Goal: Transaction & Acquisition: Obtain resource

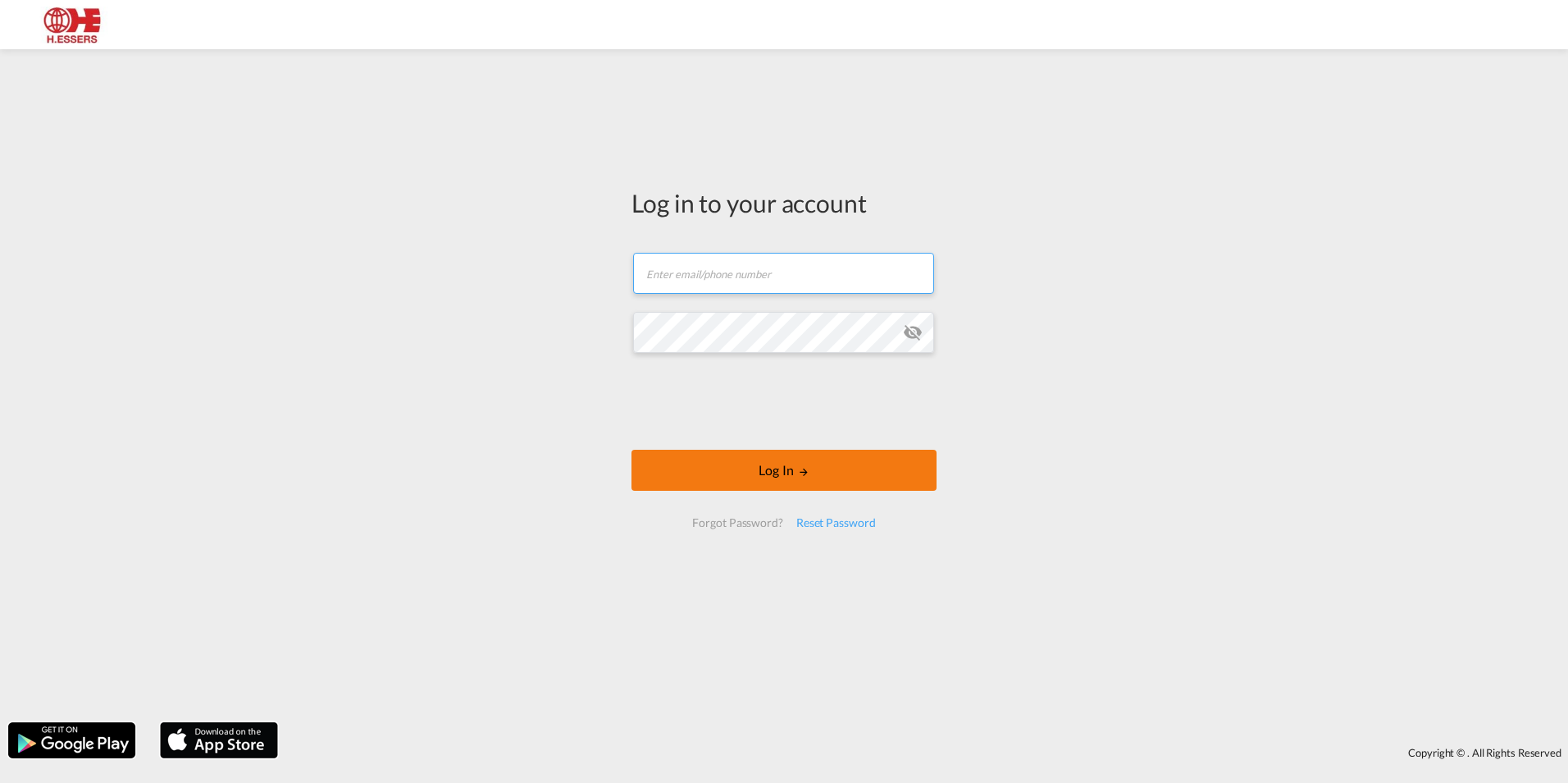
type input "[EMAIL_ADDRESS][PERSON_NAME][DOMAIN_NAME]"
click at [847, 486] on button "Log In" at bounding box center [784, 470] width 305 height 41
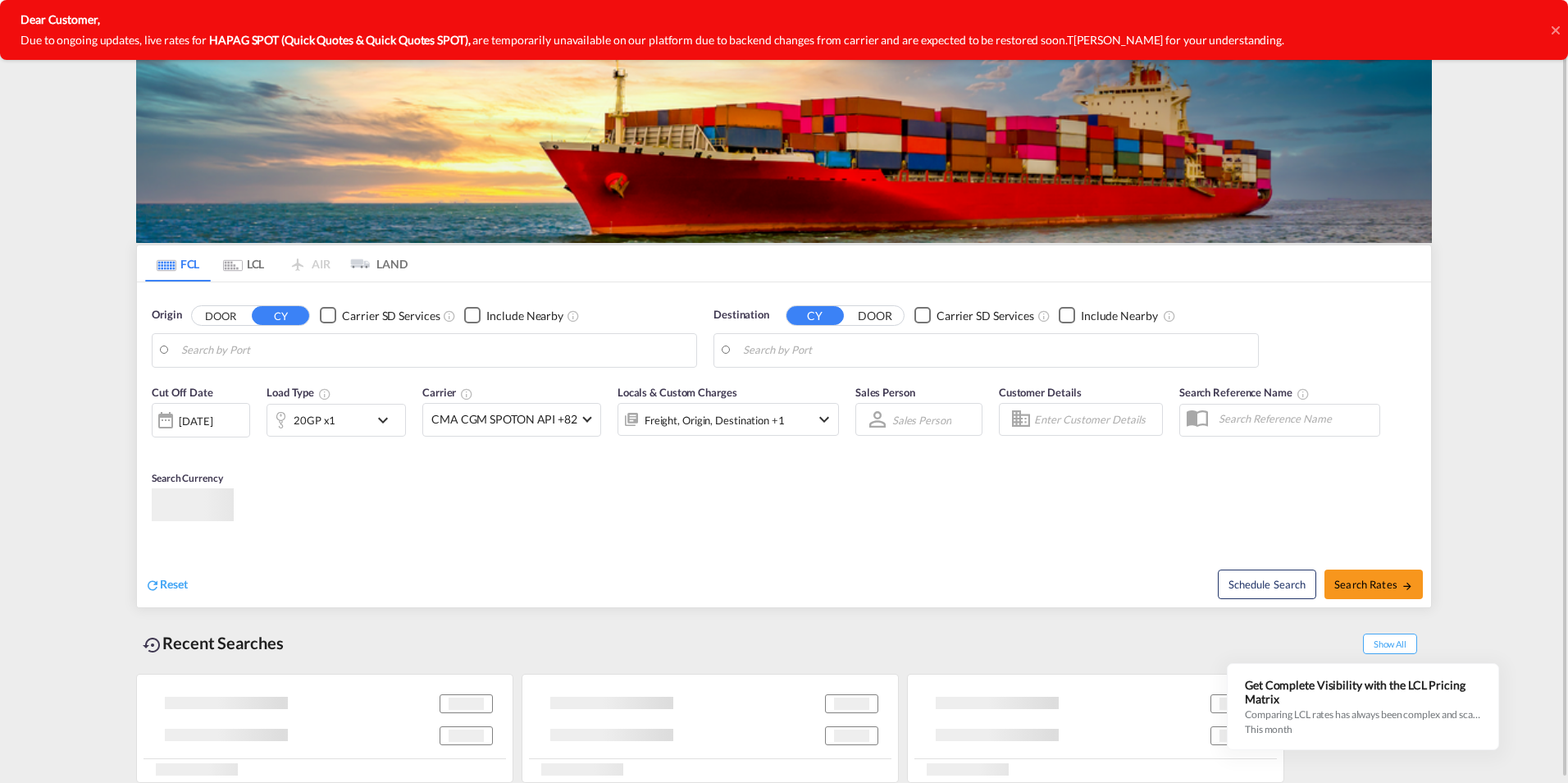
type input "[GEOGRAPHIC_DATA], BEANR"
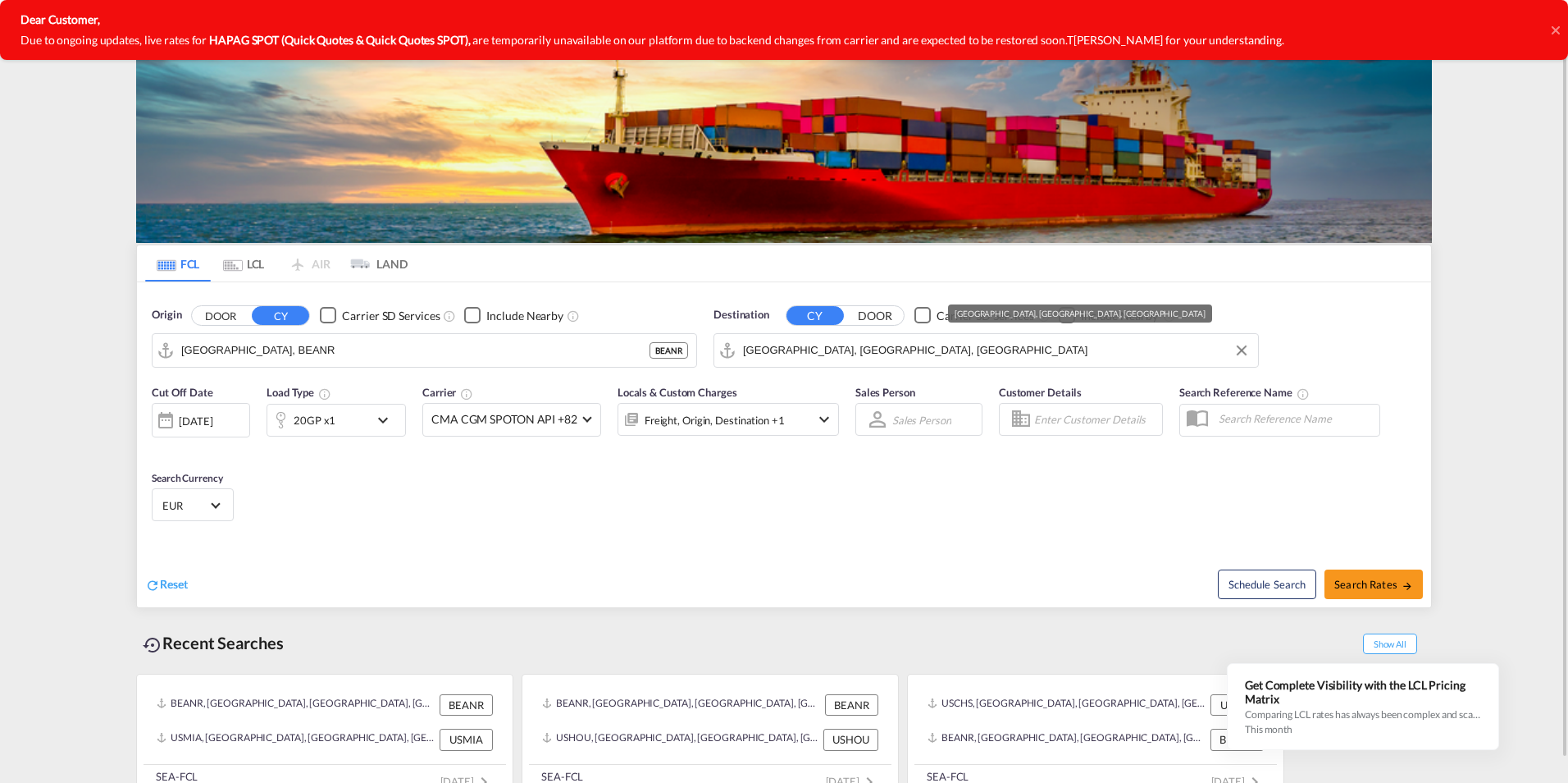
click at [767, 339] on input "[GEOGRAPHIC_DATA], [GEOGRAPHIC_DATA], [GEOGRAPHIC_DATA]" at bounding box center [996, 351] width 507 height 25
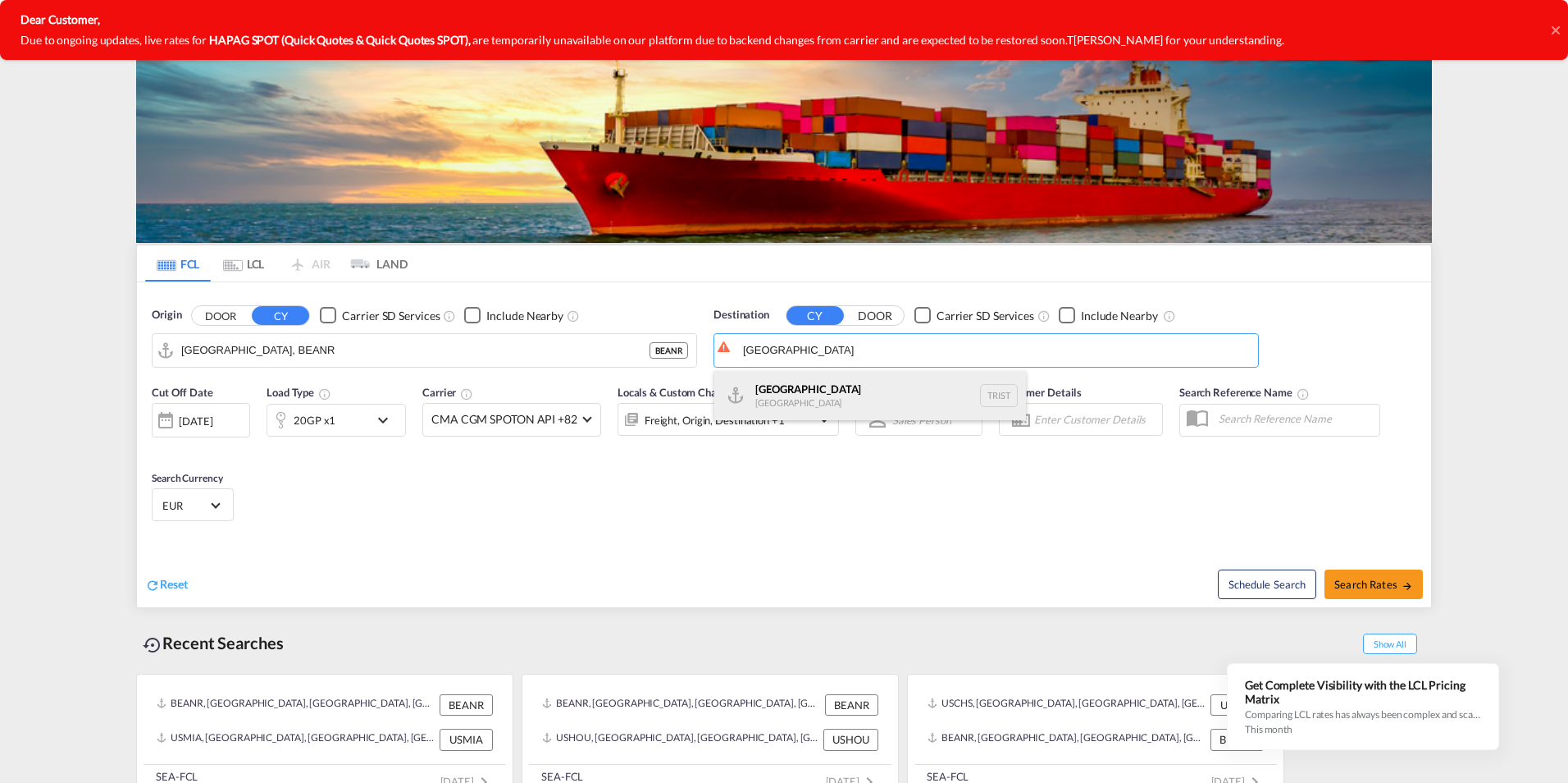
click at [784, 388] on div "[GEOGRAPHIC_DATA] [GEOGRAPHIC_DATA] TRIST" at bounding box center [870, 395] width 311 height 49
type input "[GEOGRAPHIC_DATA], TRIST"
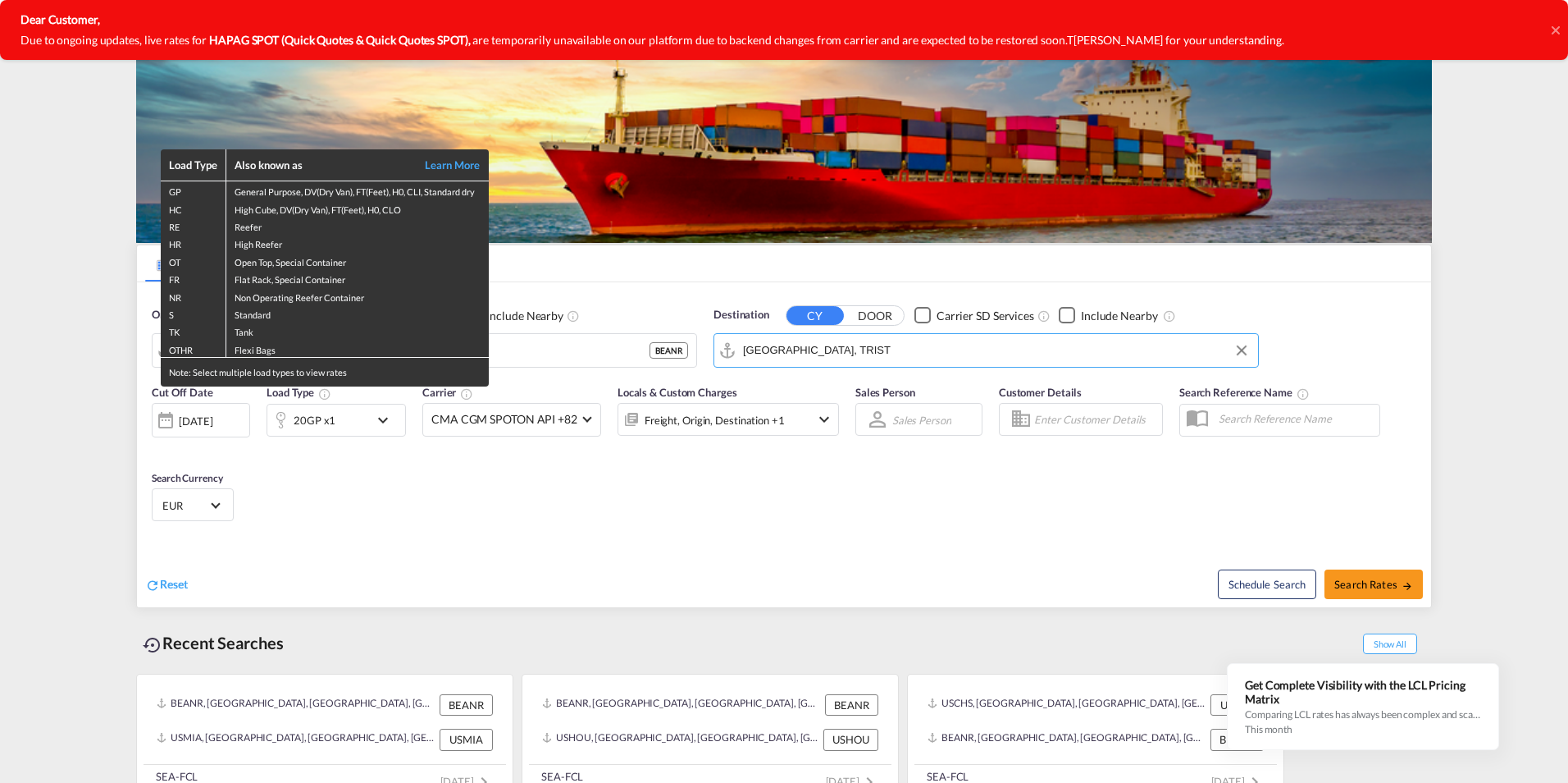
click at [1352, 583] on div "Load Type Also known as Learn More GP General Purpose, DV(Dry Van), FT(Feet), H…" at bounding box center [784, 391] width 1568 height 783
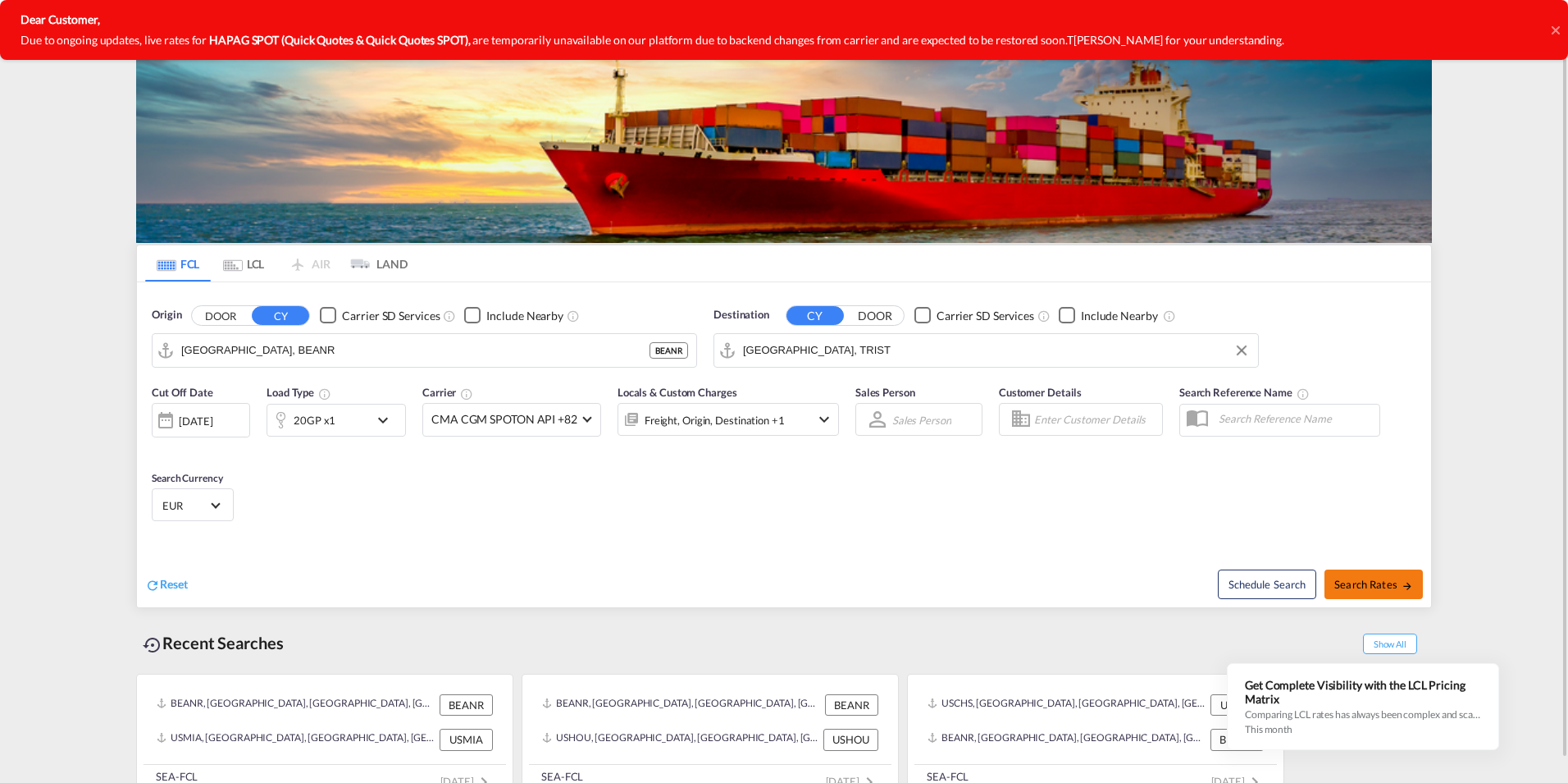
click at [1349, 588] on span "Search Rates" at bounding box center [1374, 583] width 79 height 13
type input "BEANR to TRIST / [DATE]"
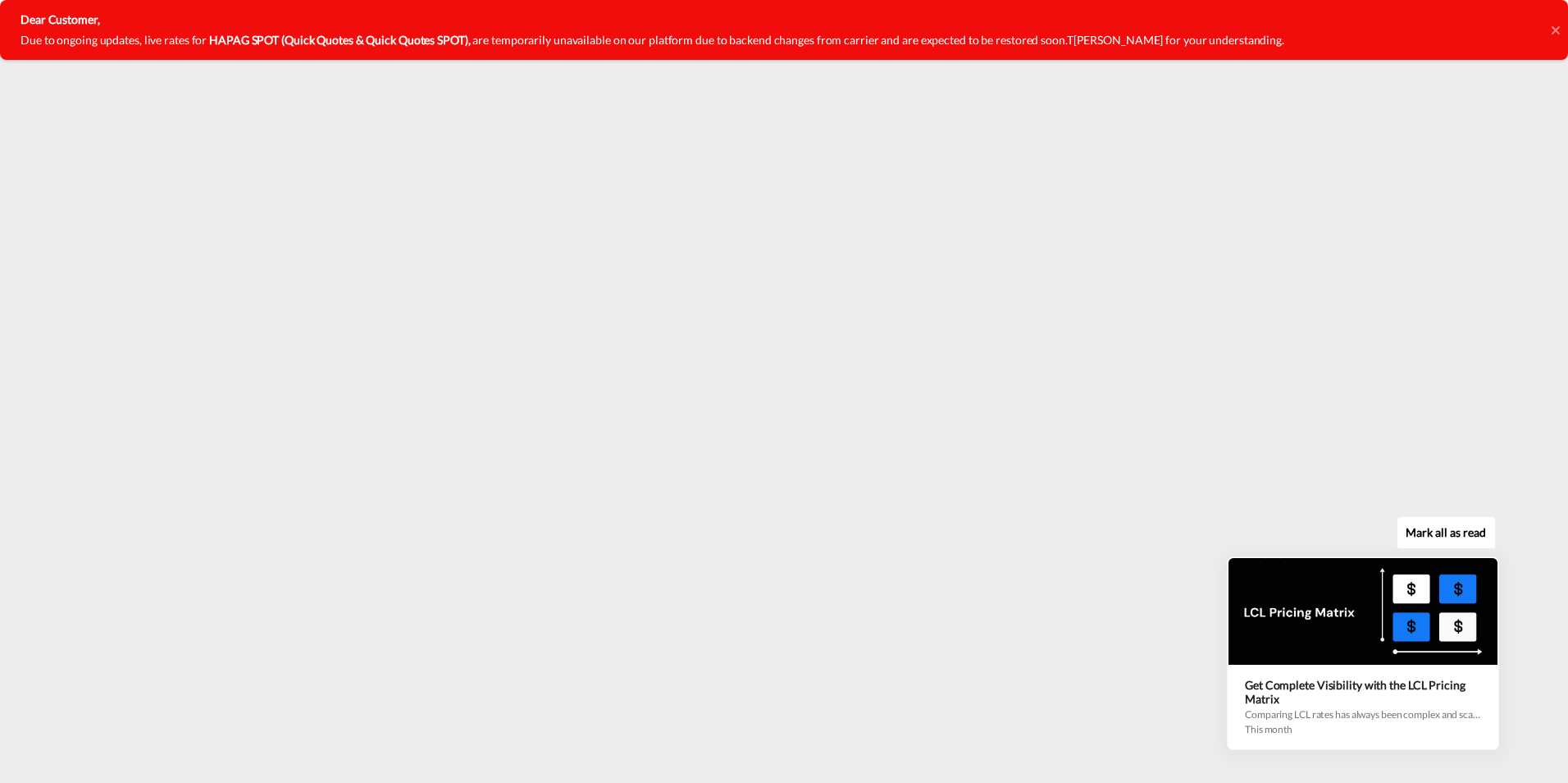
click at [1461, 538] on button "Mark all as read" at bounding box center [1445, 532] width 99 height 33
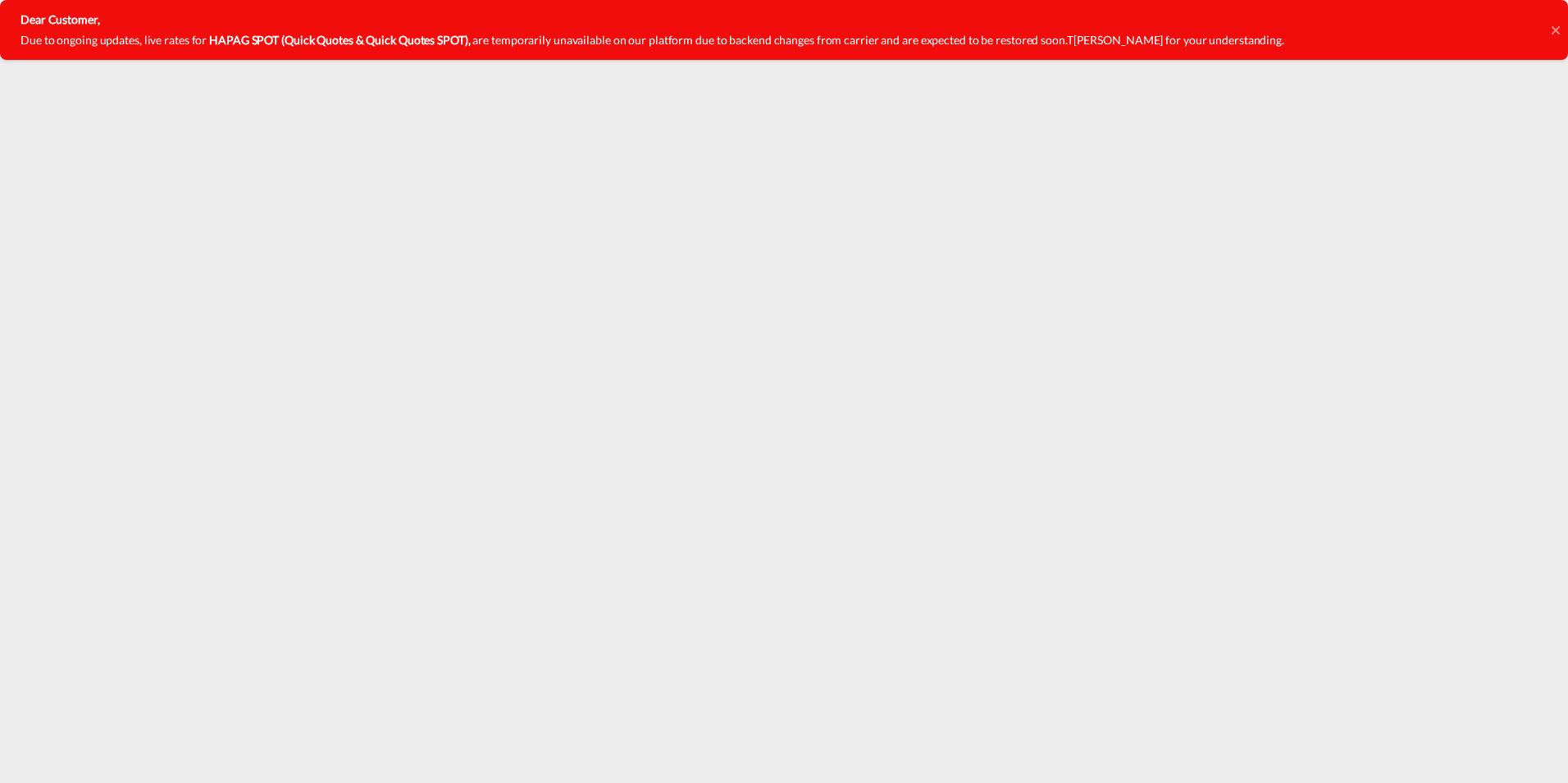
click at [1555, 30] on icon at bounding box center [1555, 29] width 8 height 8
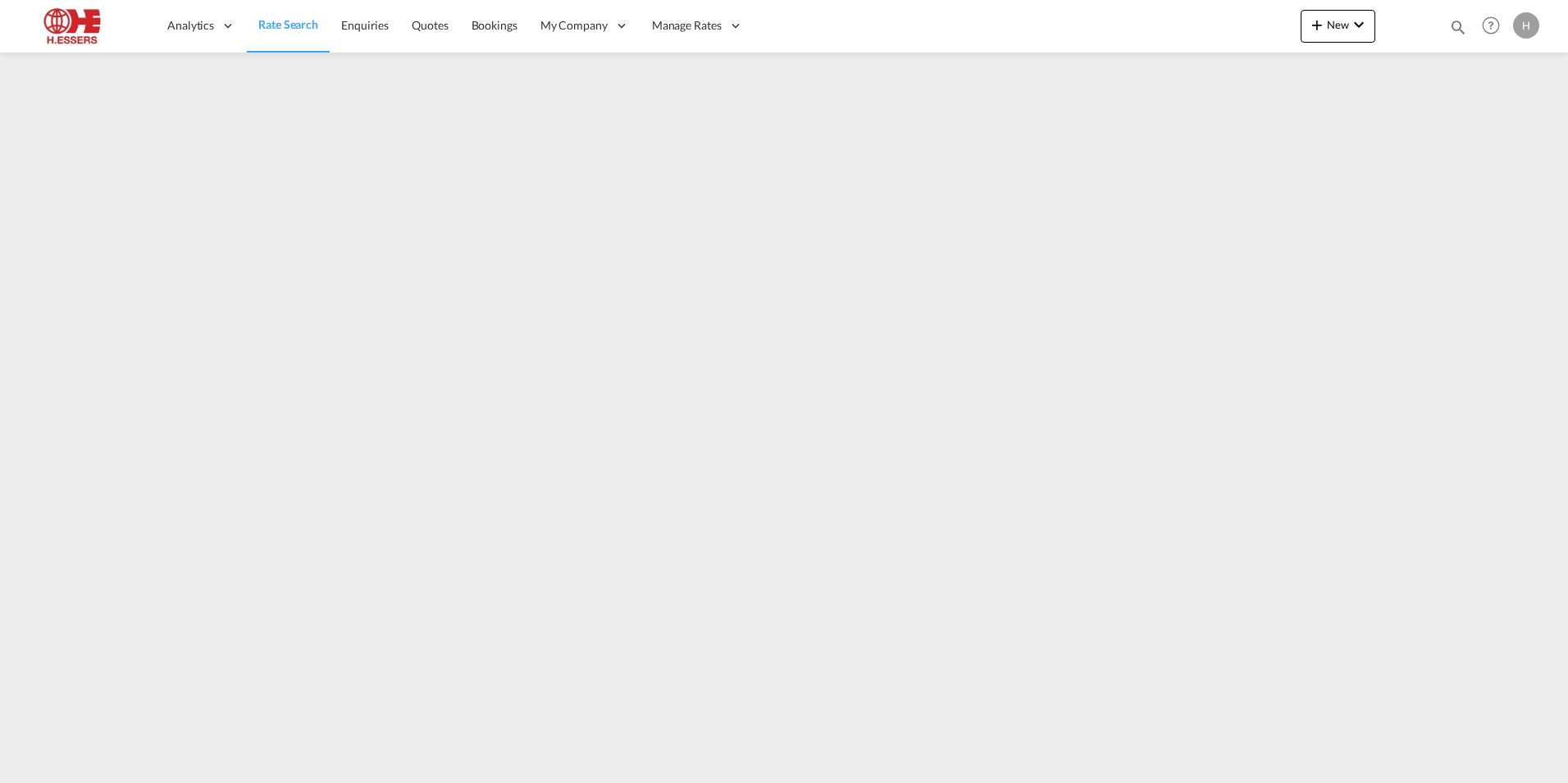
click at [1530, 22] on div "H" at bounding box center [1526, 25] width 26 height 26
click at [1486, 126] on button "Logout" at bounding box center [1507, 125] width 106 height 33
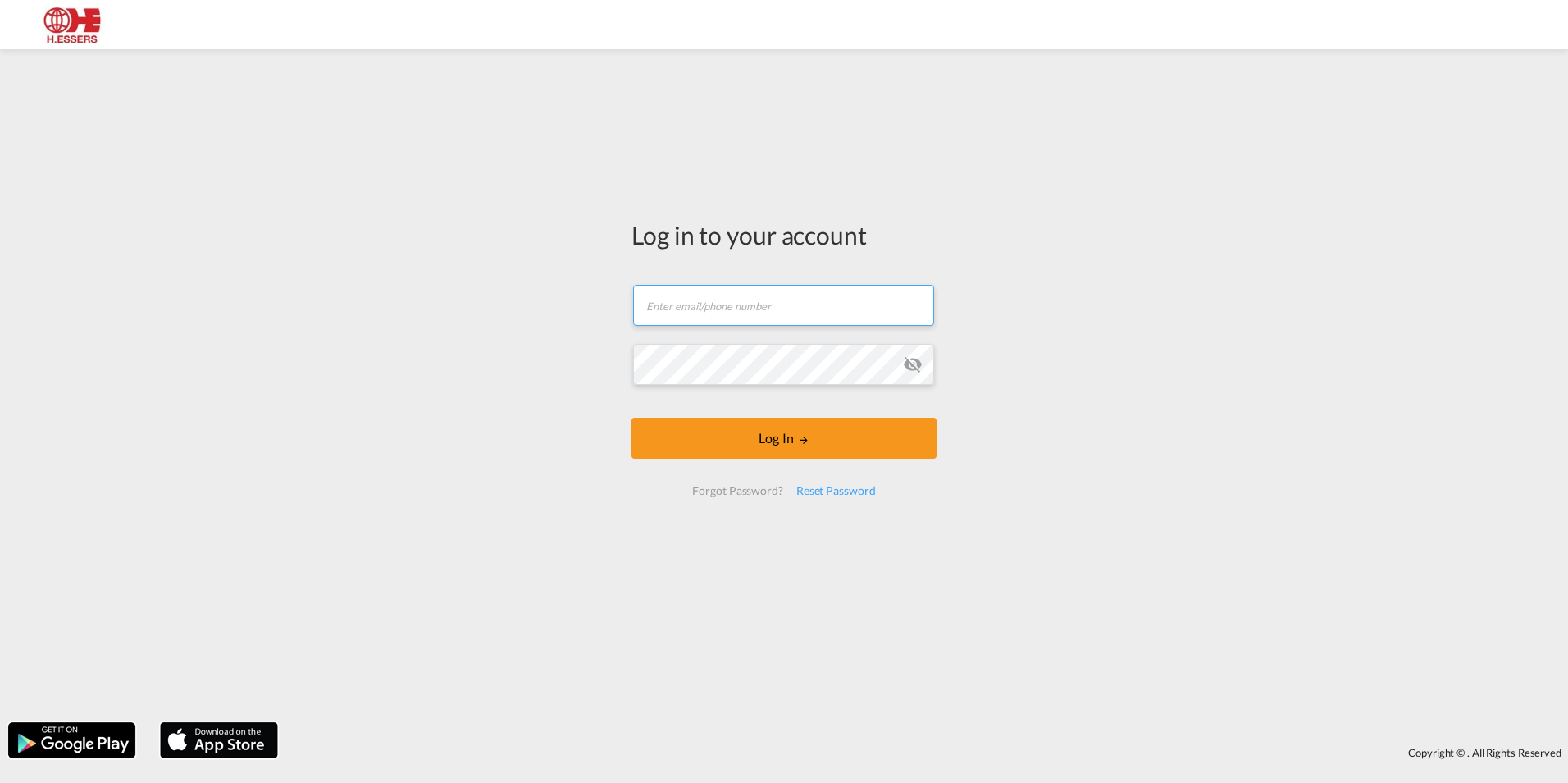
type input "[EMAIL_ADDRESS][PERSON_NAME][DOMAIN_NAME]"
